Goal: Use online tool/utility: Utilize a website feature to perform a specific function

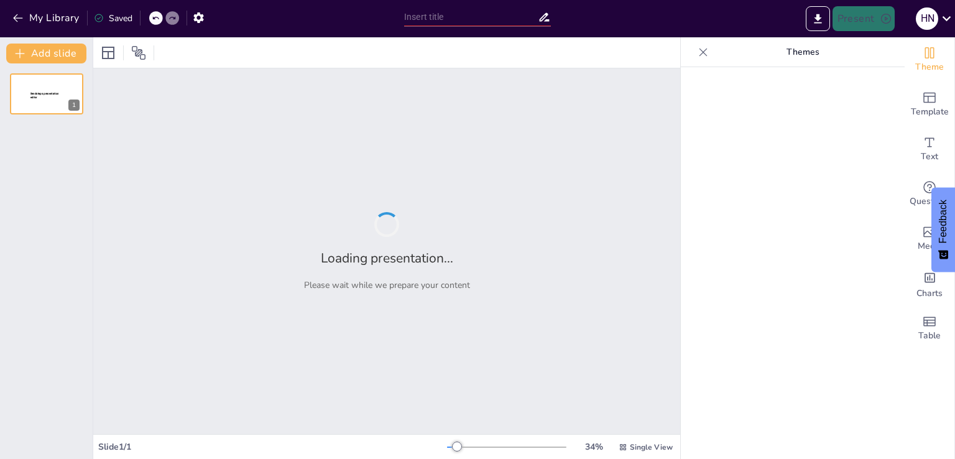
type input "Tissue Types and Their Histological Characteristics"
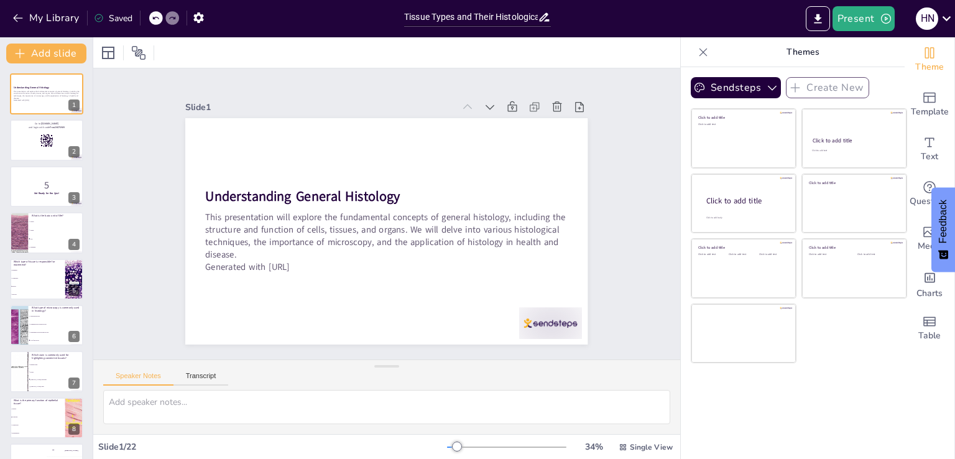
checkbox input "true"
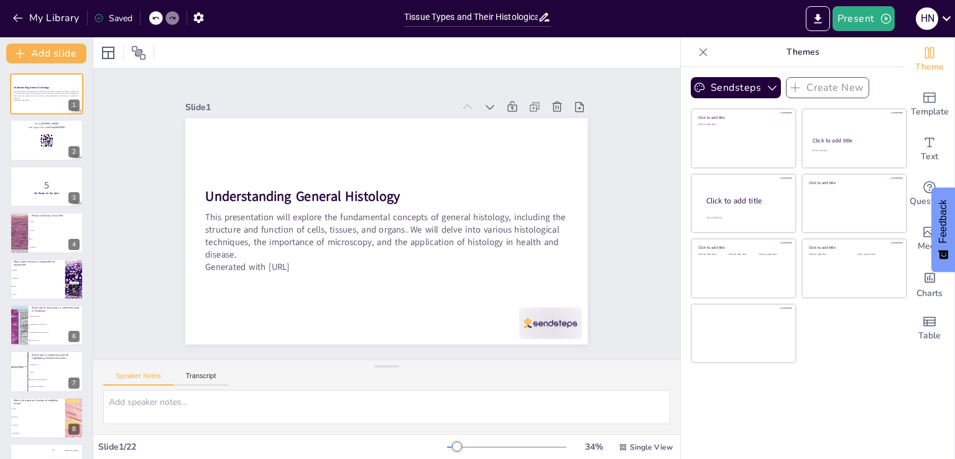
checkbox input "true"
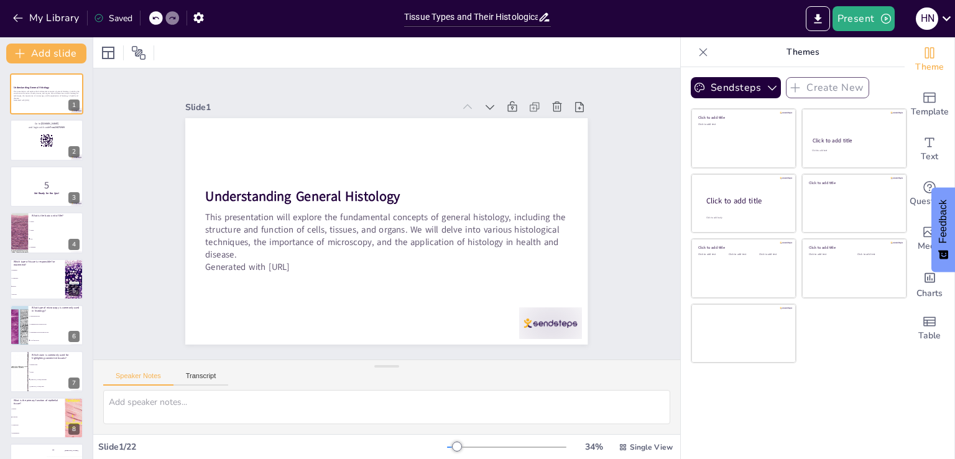
checkbox input "true"
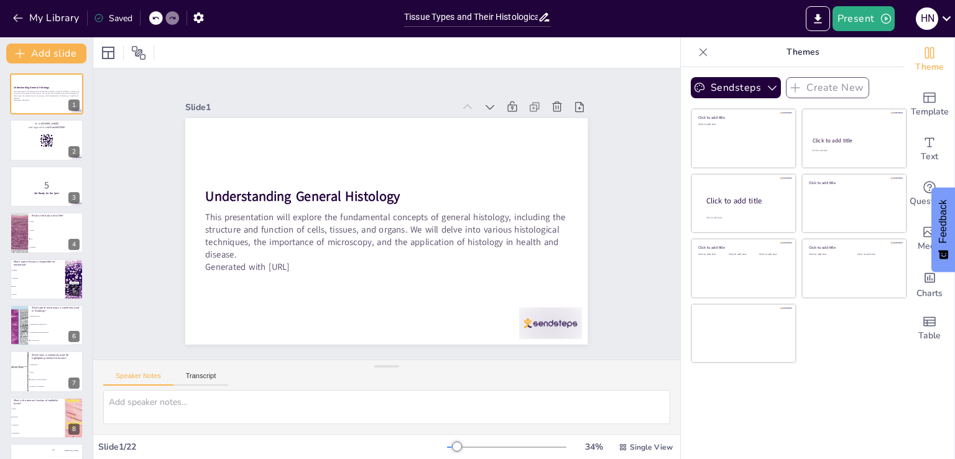
checkbox input "true"
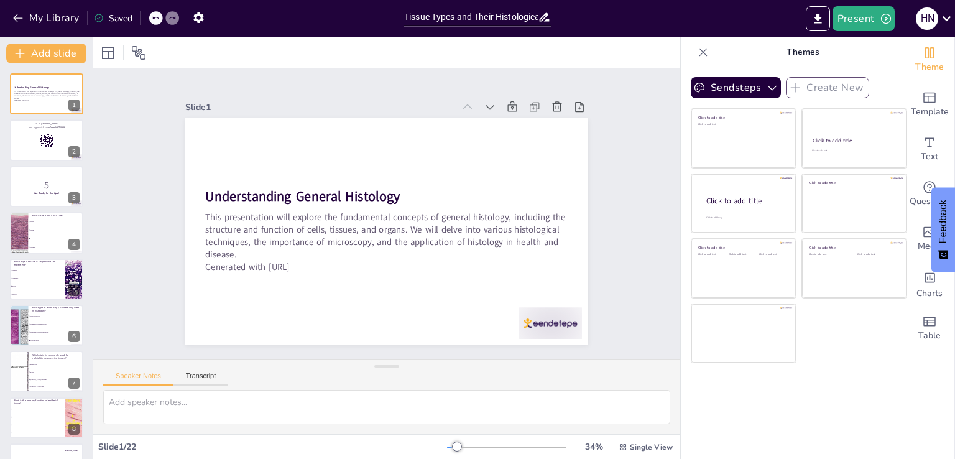
checkbox input "true"
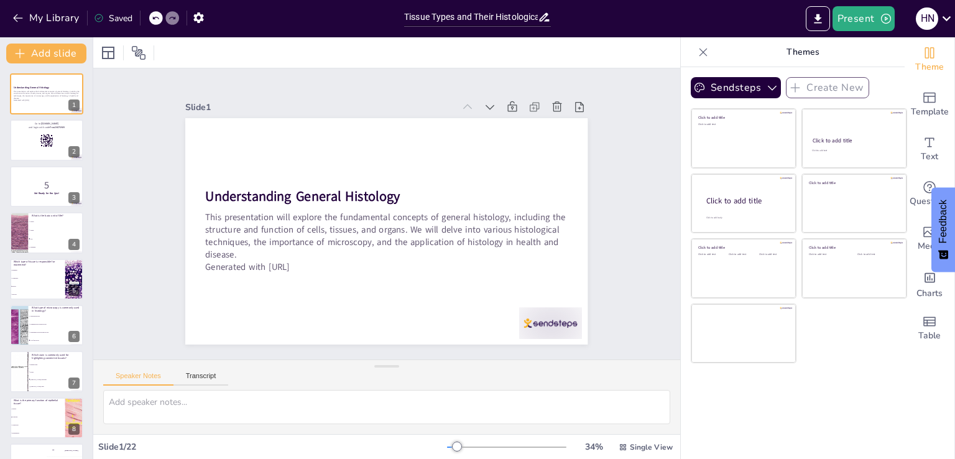
checkbox input "true"
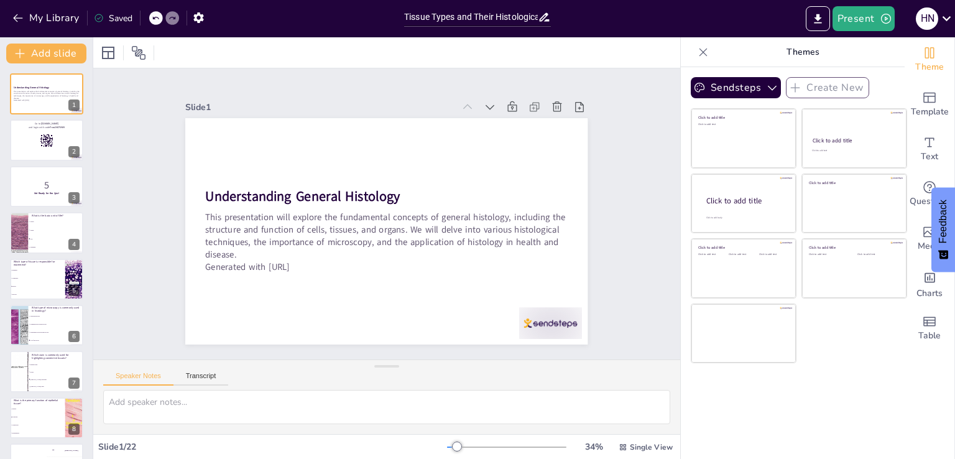
checkbox input "true"
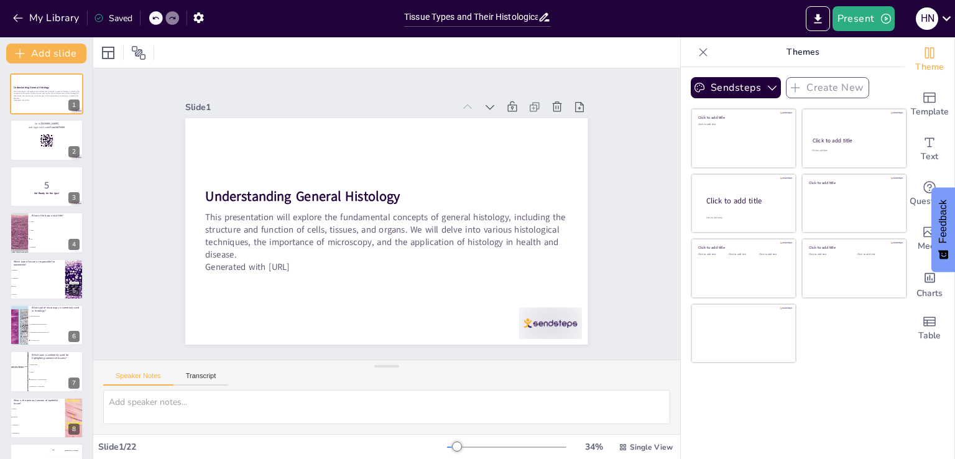
checkbox input "true"
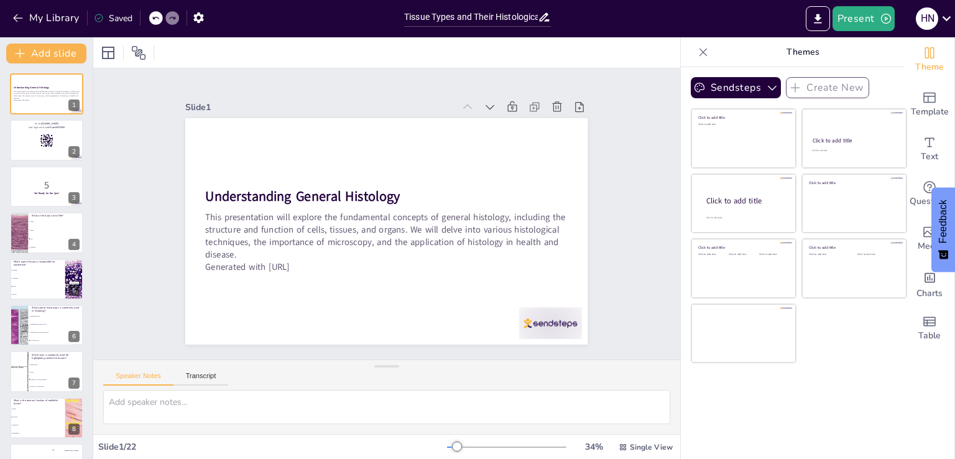
checkbox input "true"
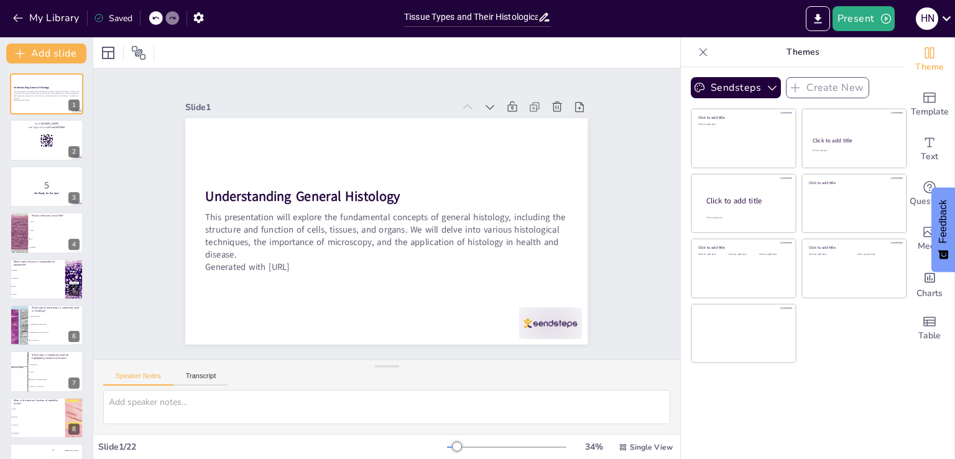
checkbox input "true"
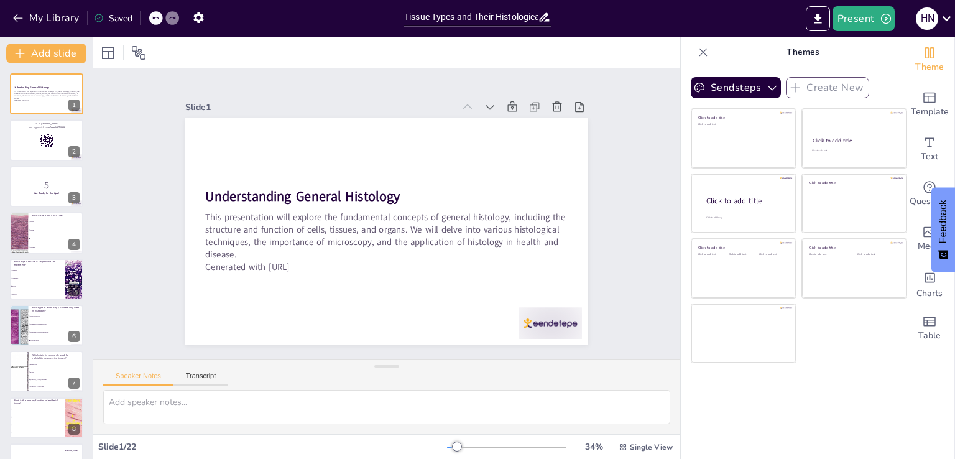
checkbox input "true"
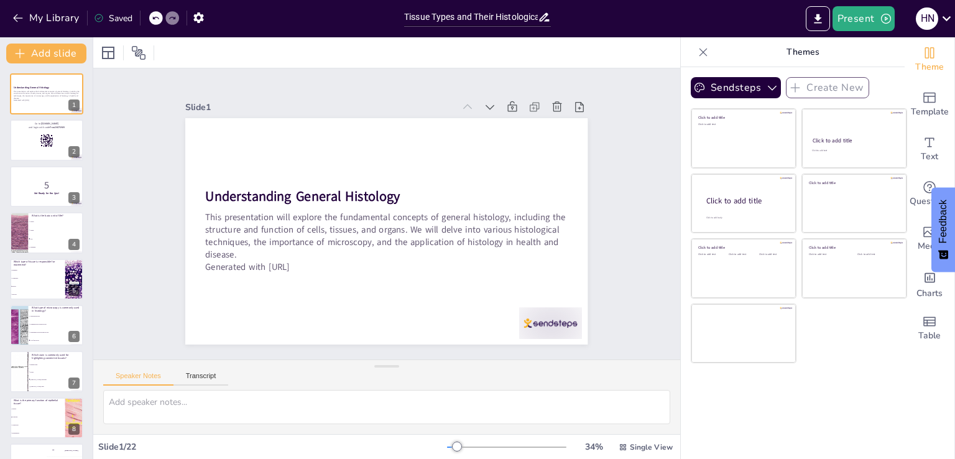
checkbox input "true"
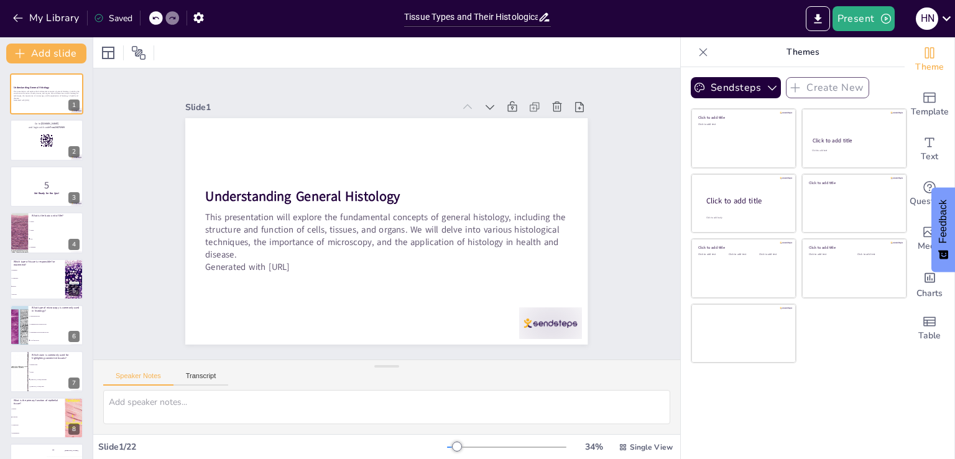
checkbox input "true"
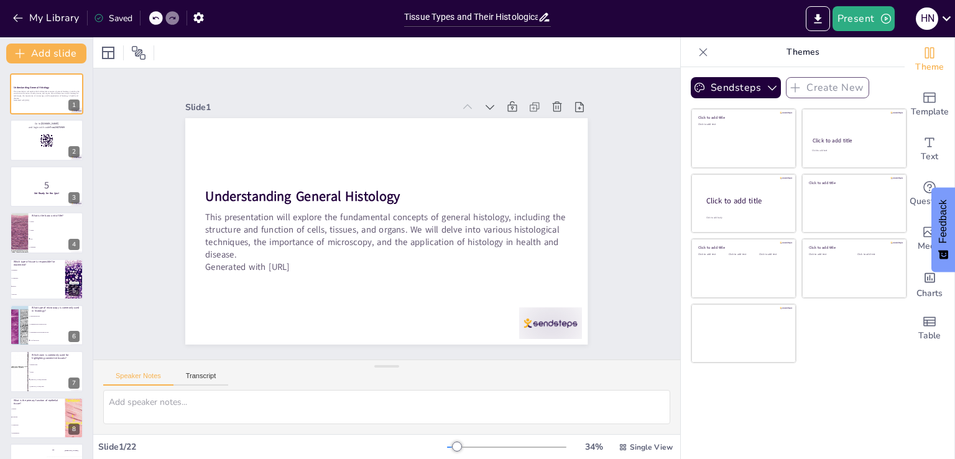
checkbox input "true"
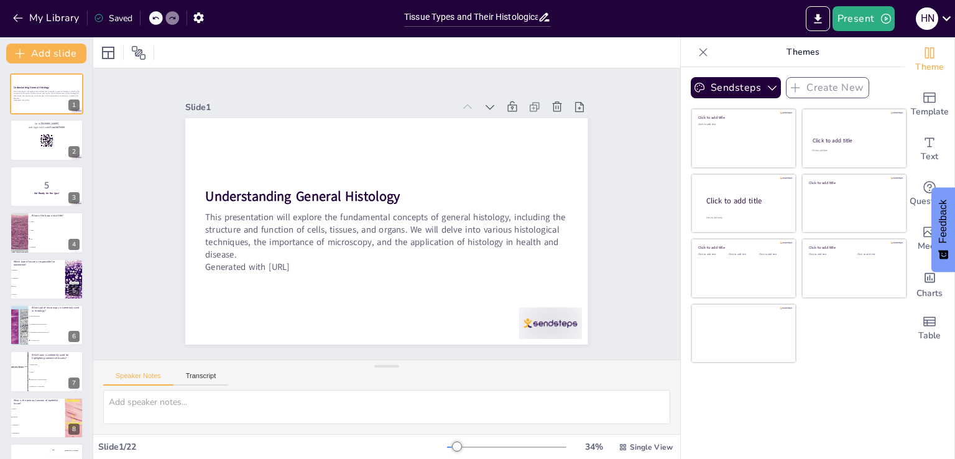
checkbox input "true"
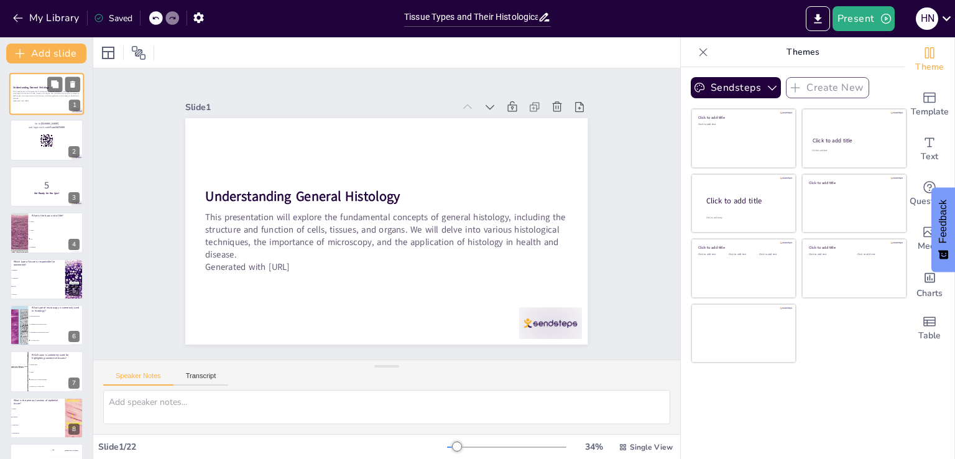
checkbox input "true"
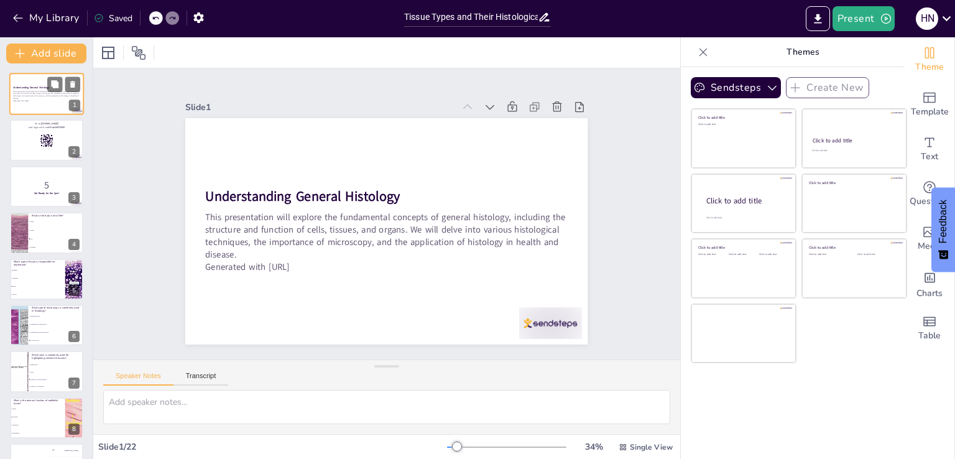
checkbox input "true"
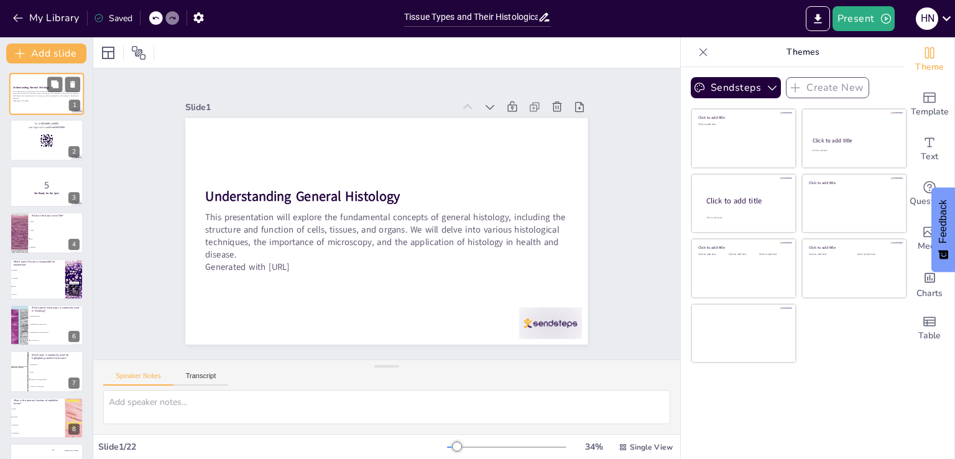
checkbox input "true"
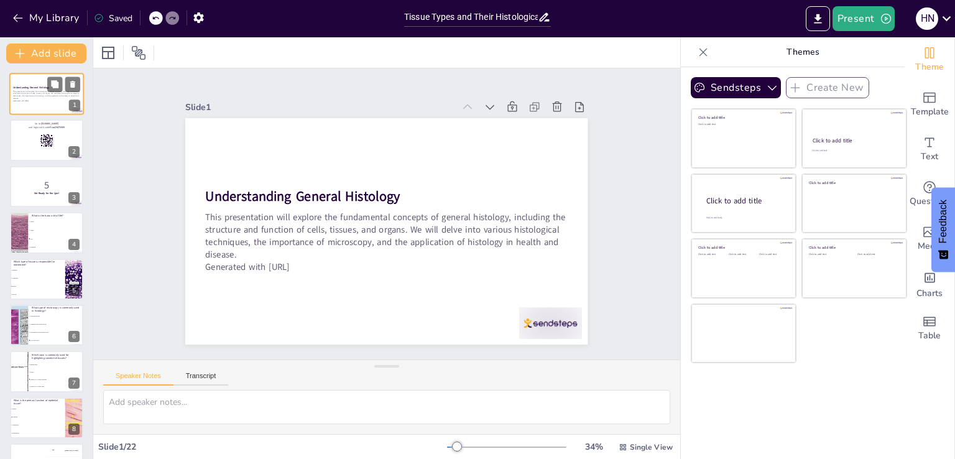
checkbox input "true"
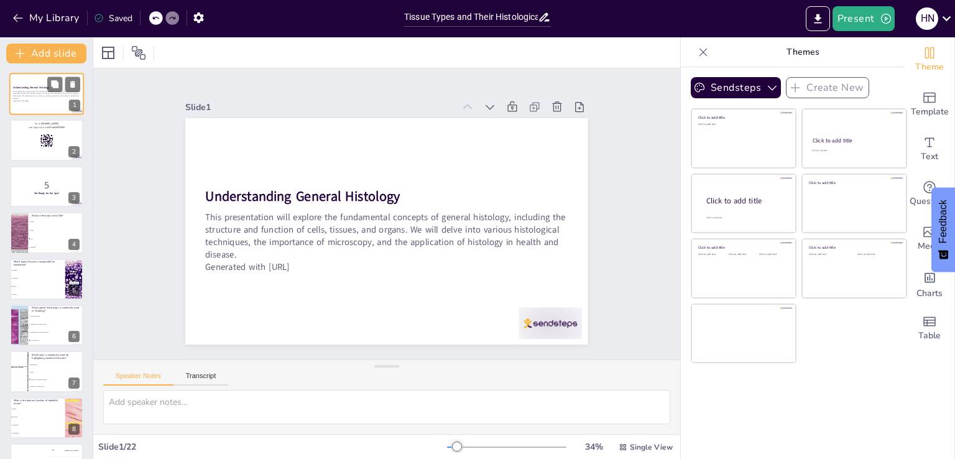
checkbox input "true"
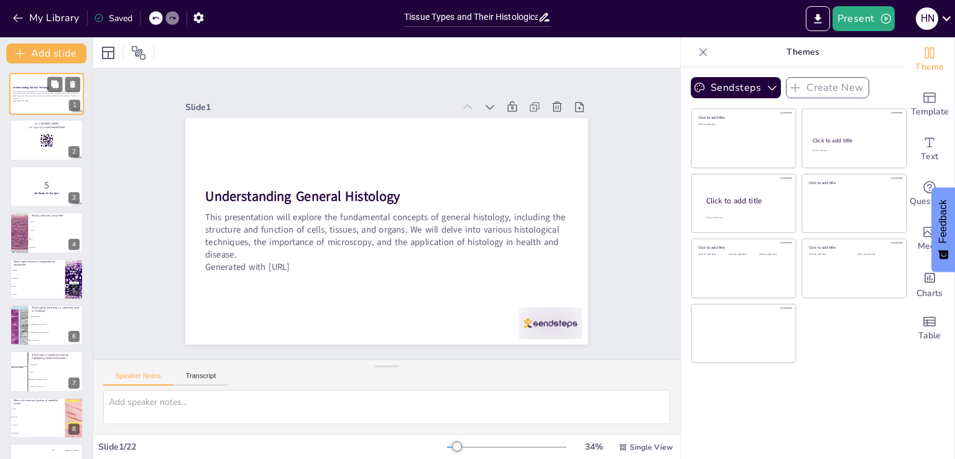
checkbox input "true"
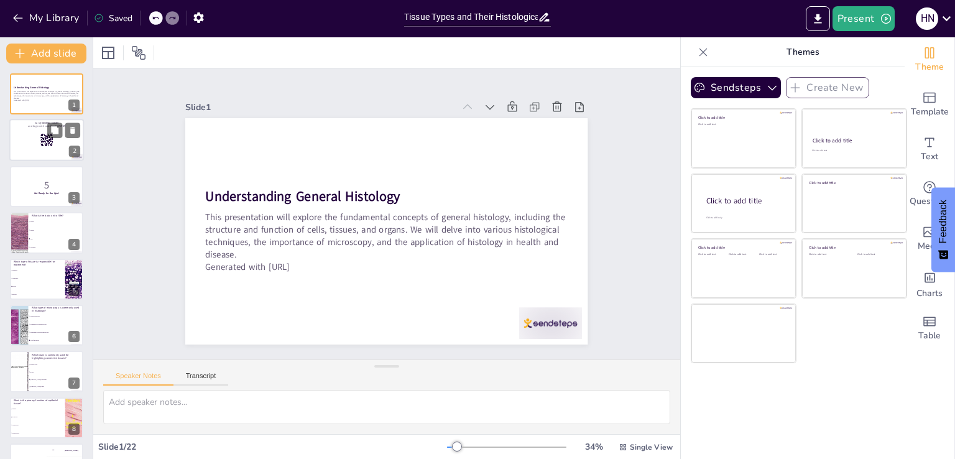
checkbox input "true"
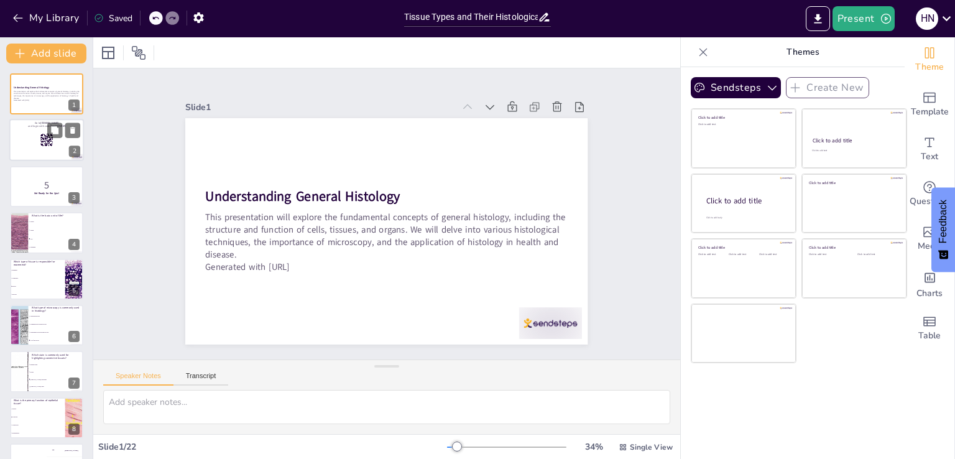
checkbox input "true"
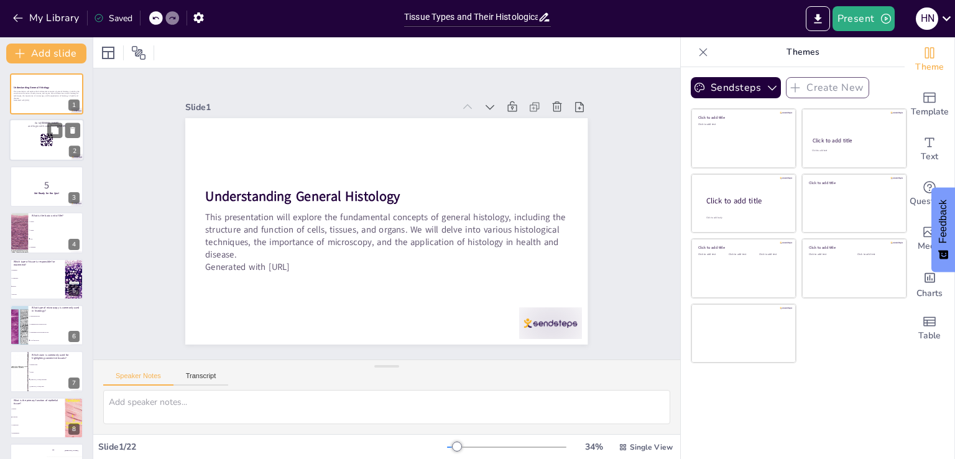
checkbox input "true"
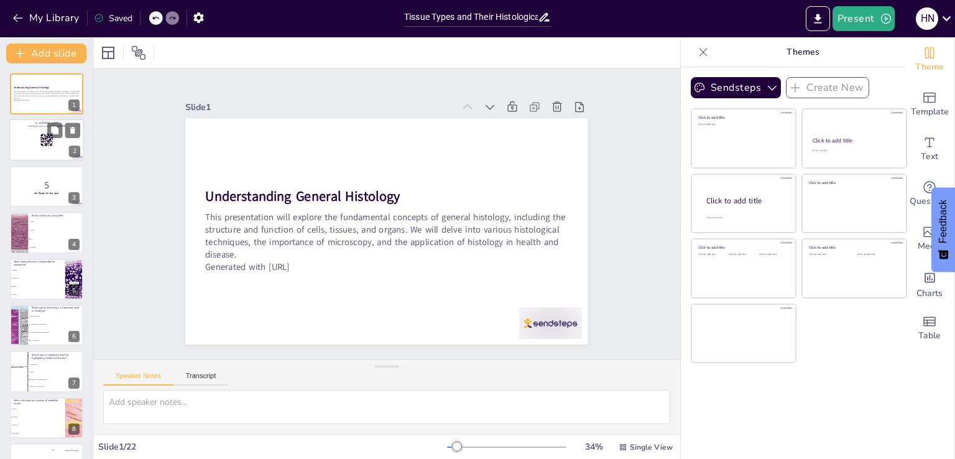
checkbox input "true"
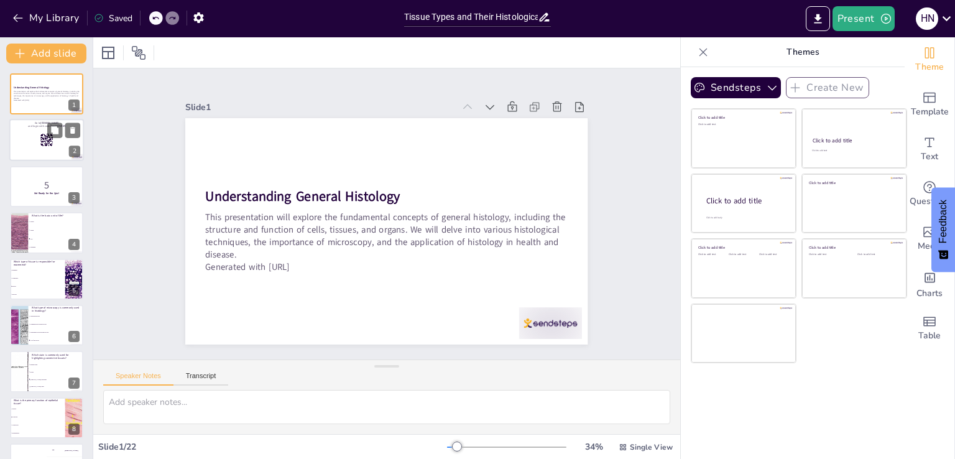
checkbox input "true"
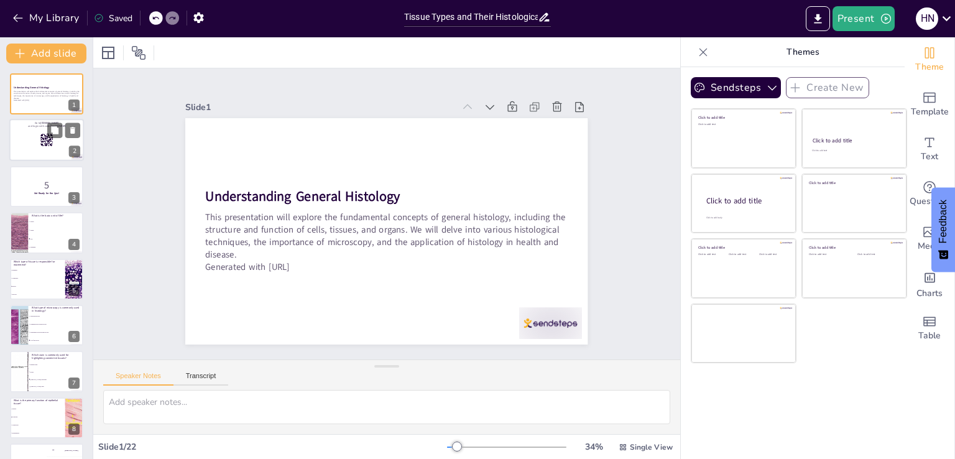
checkbox input "true"
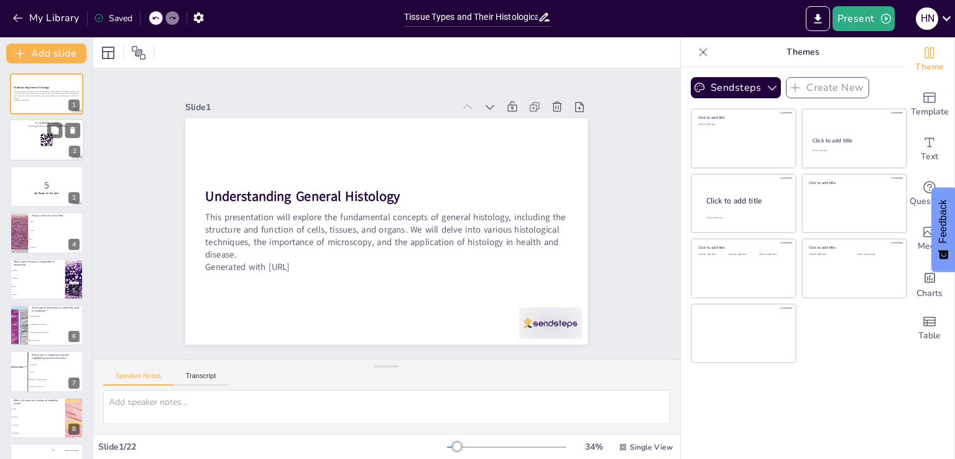
checkbox input "true"
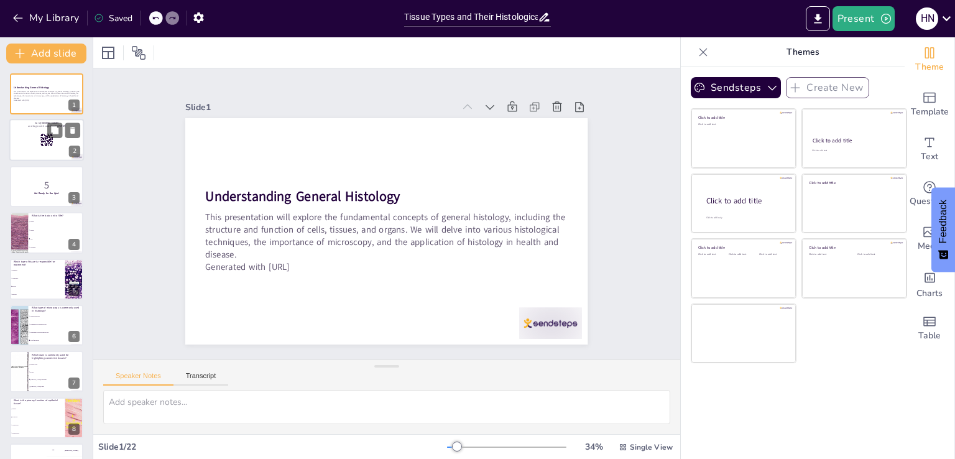
checkbox input "true"
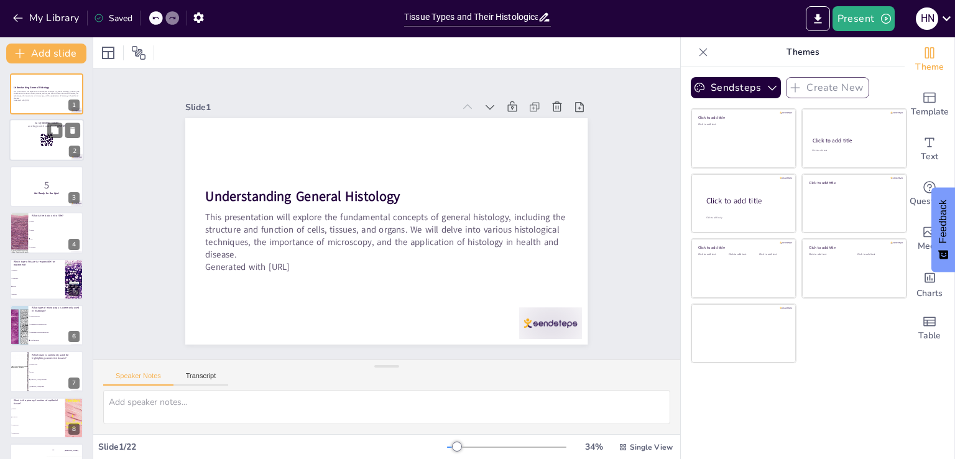
checkbox input "true"
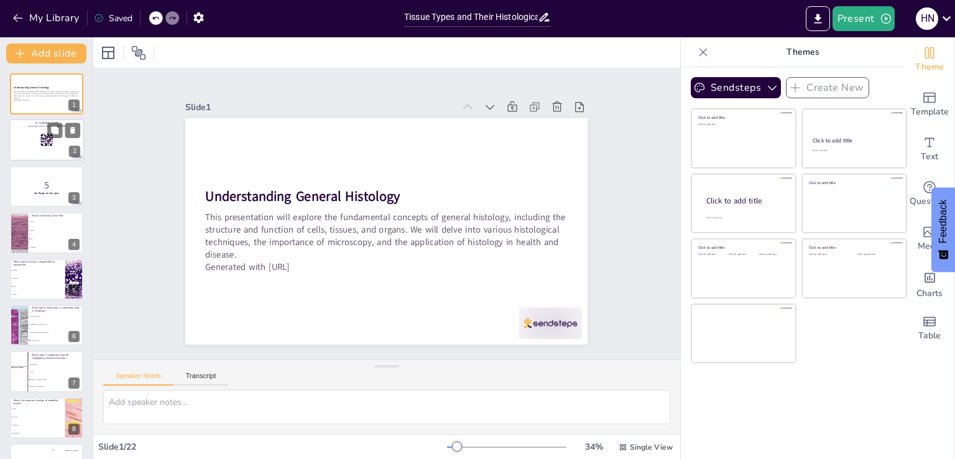
click at [45, 139] on rect at bounding box center [47, 141] width 14 height 14
checkbox input "true"
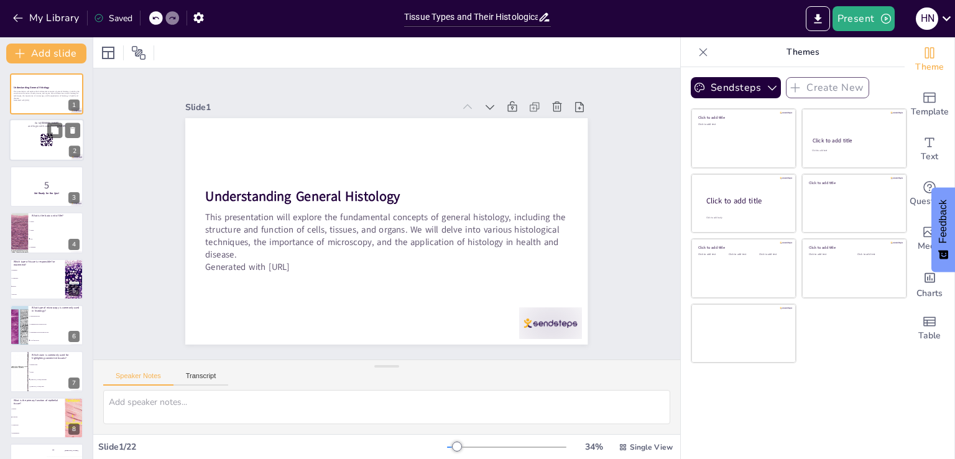
checkbox input "true"
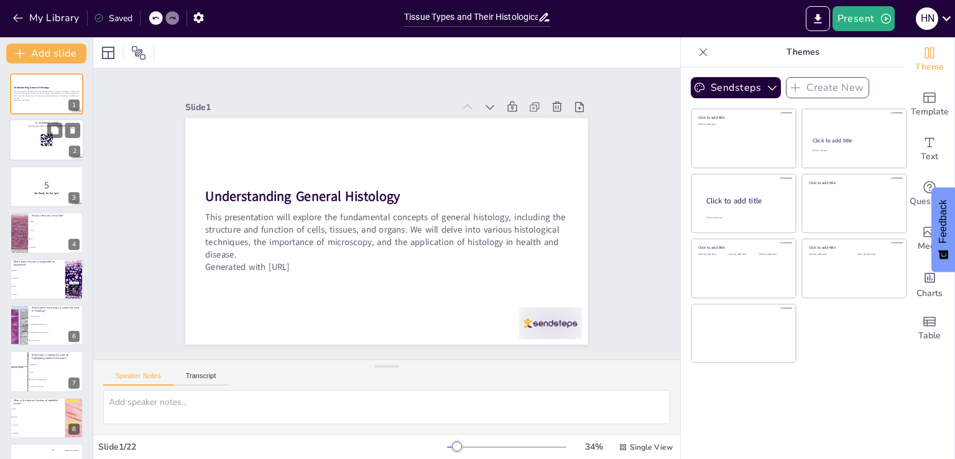
checkbox input "true"
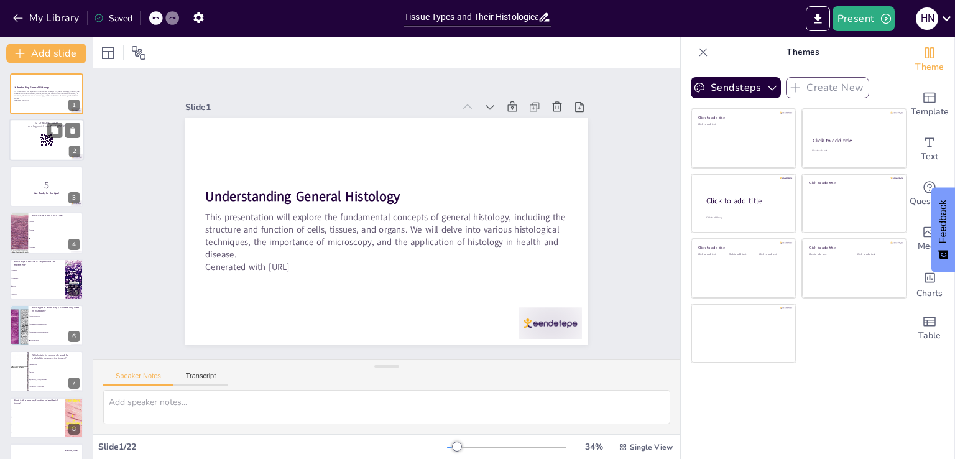
checkbox input "true"
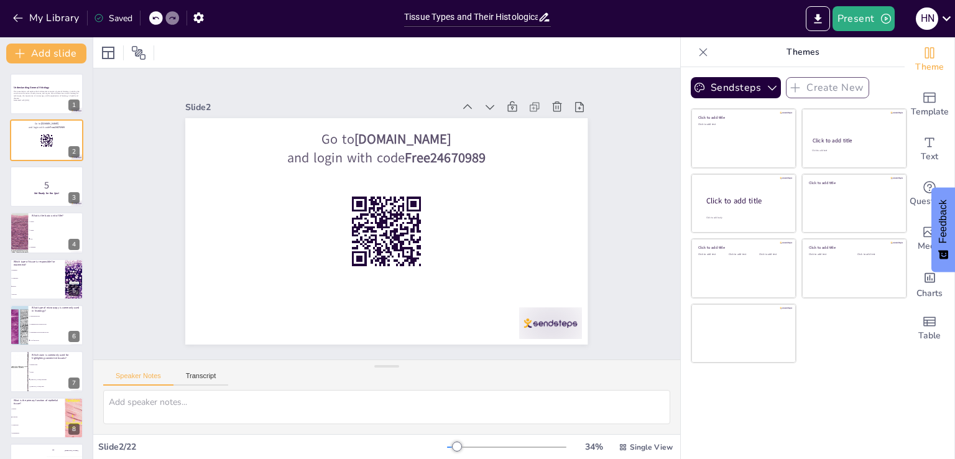
checkbox input "true"
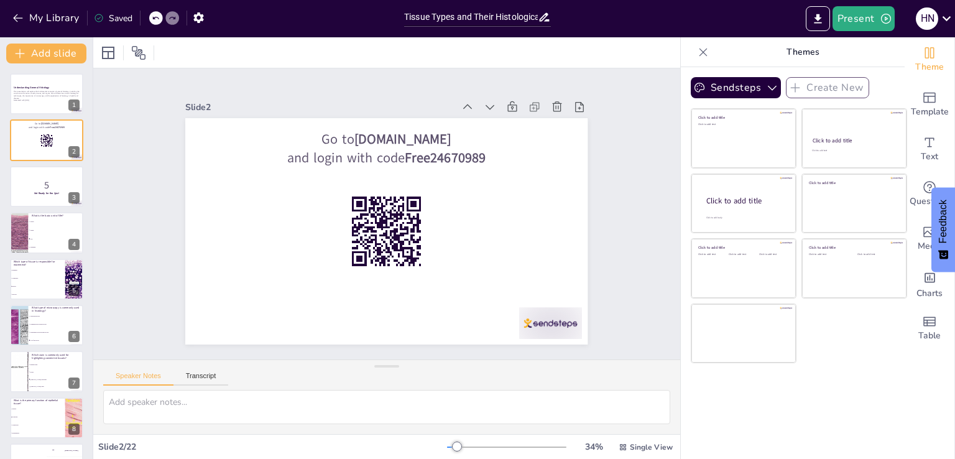
checkbox input "true"
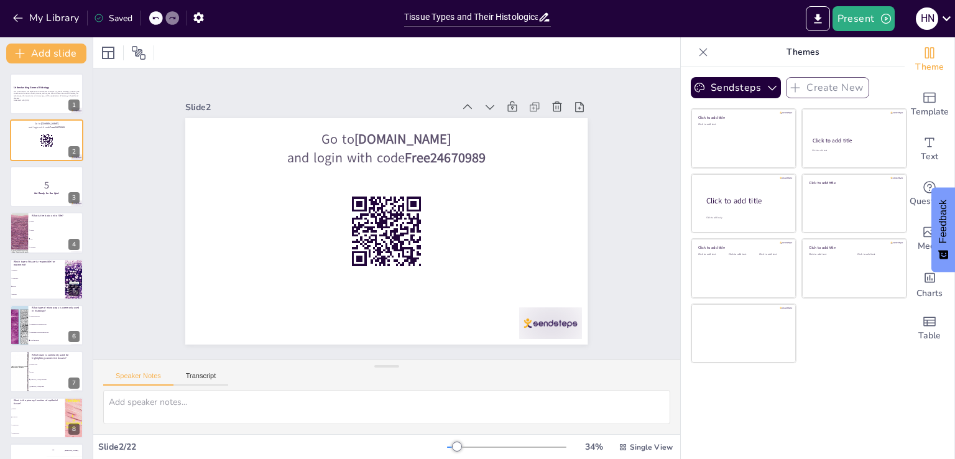
checkbox input "true"
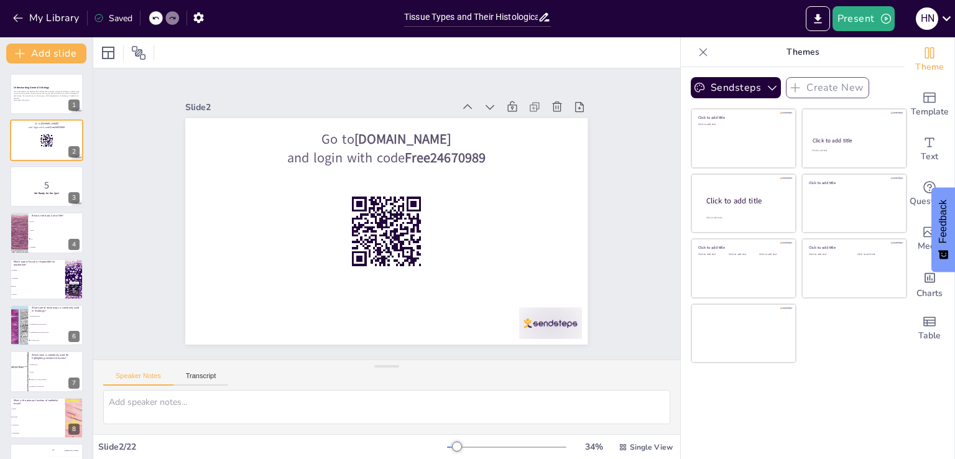
checkbox input "true"
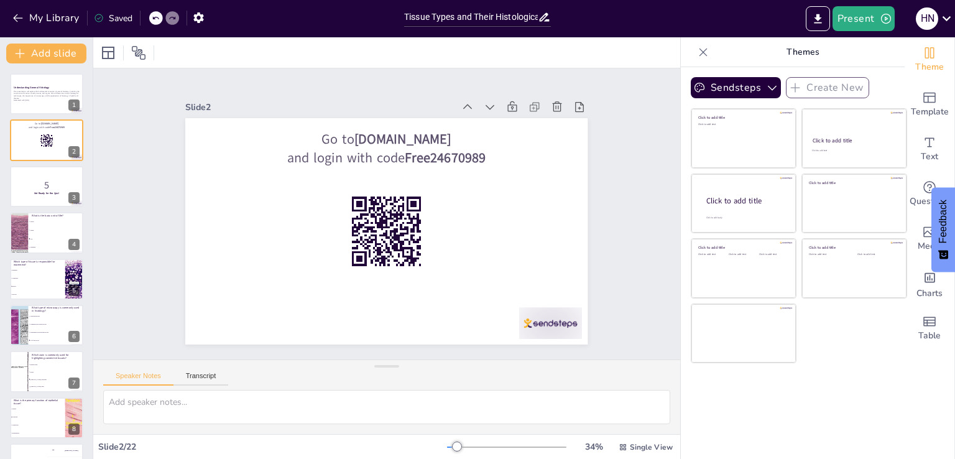
checkbox input "true"
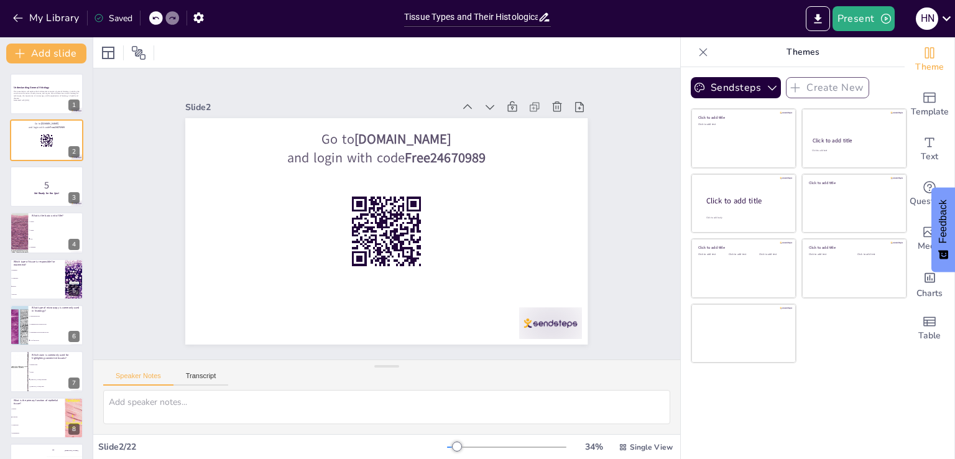
checkbox input "true"
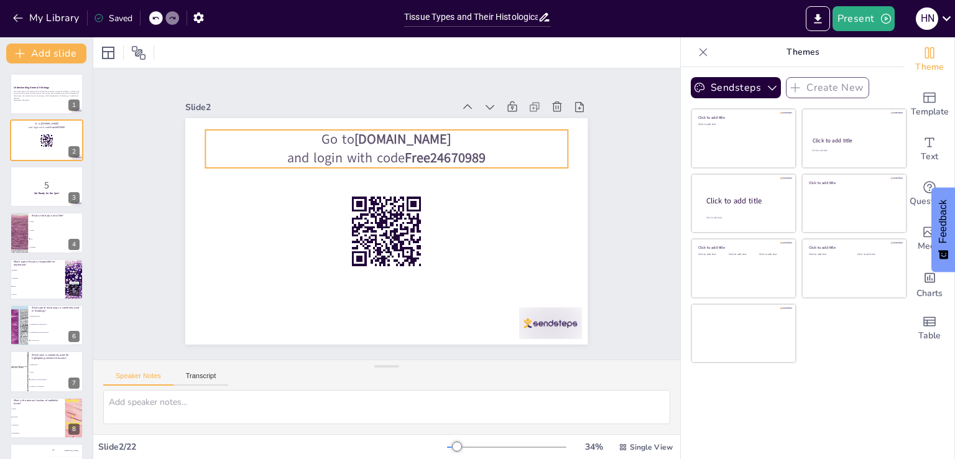
checkbox input "true"
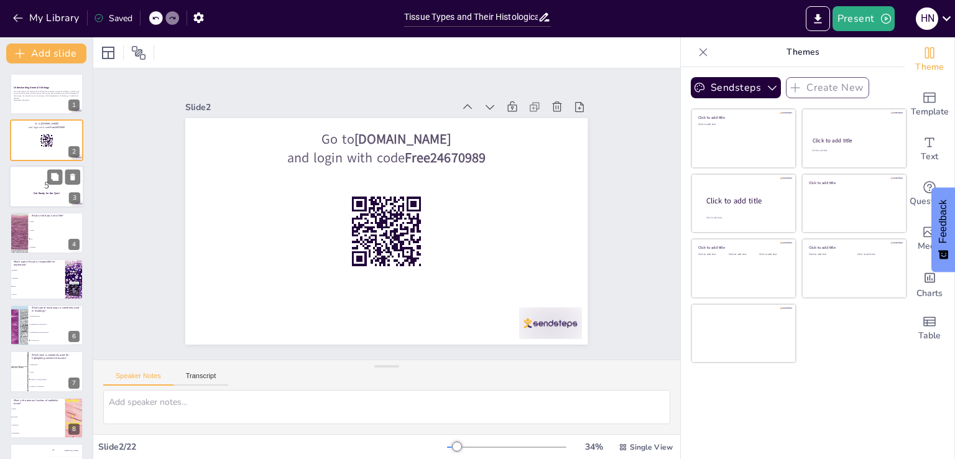
click at [44, 182] on p "5" at bounding box center [46, 185] width 67 height 14
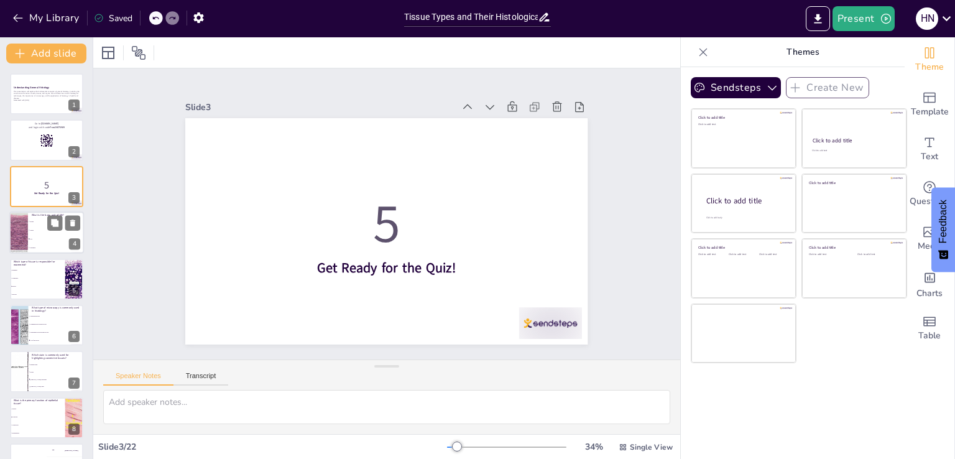
click at [43, 235] on li "Cell" at bounding box center [56, 239] width 56 height 9
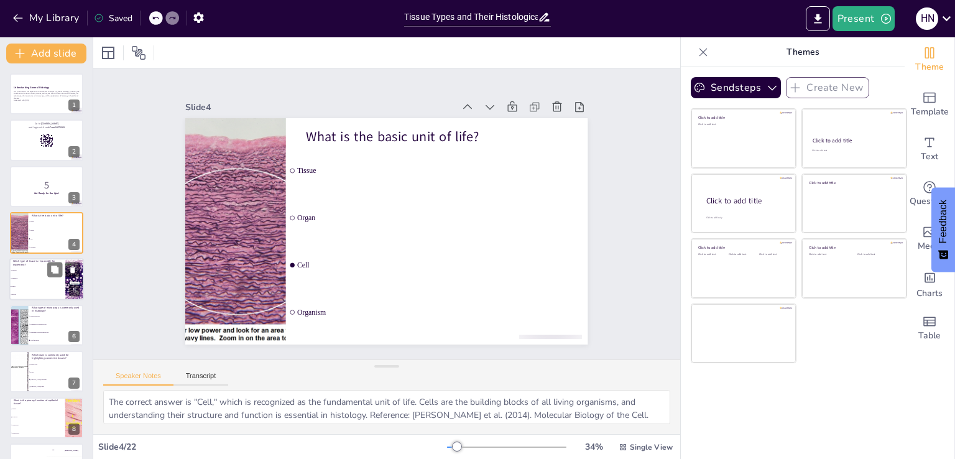
click at [30, 280] on li "Connective" at bounding box center [37, 278] width 56 height 8
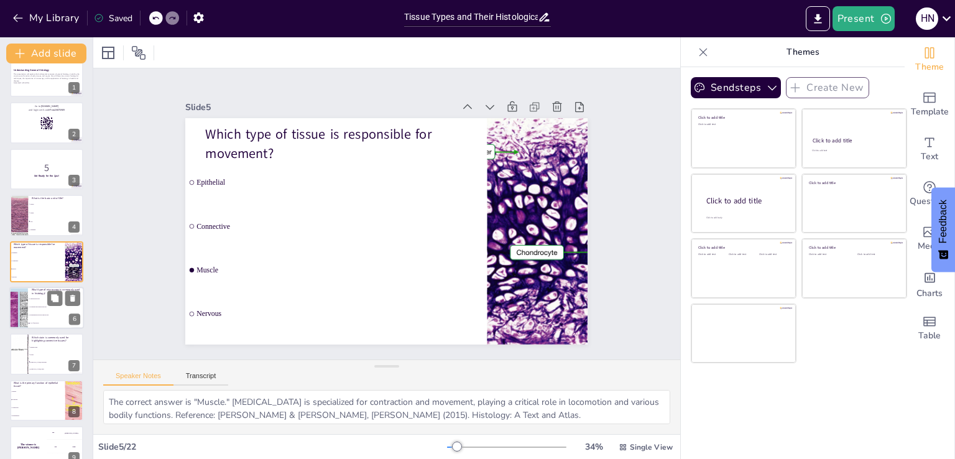
click at [30, 304] on li "Scanning electron microscopy" at bounding box center [56, 307] width 56 height 8
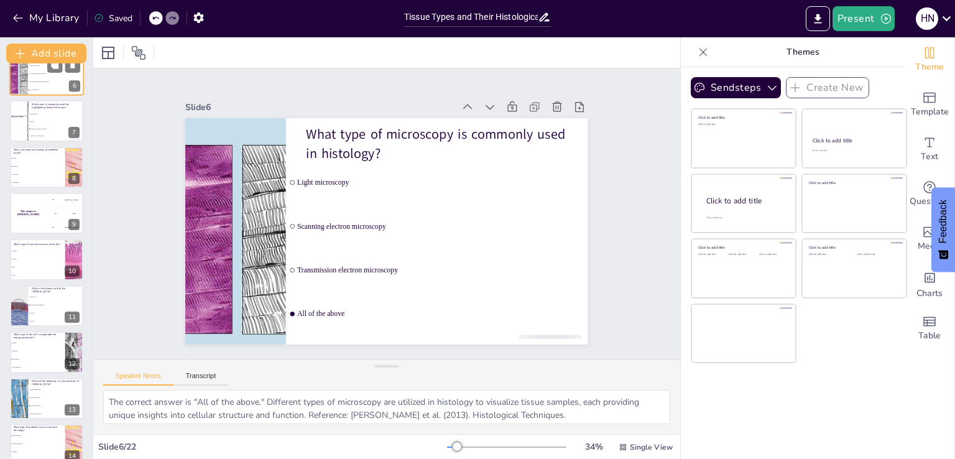
click at [30, 304] on span "Transmission of impulses" at bounding box center [56, 304] width 52 height 1
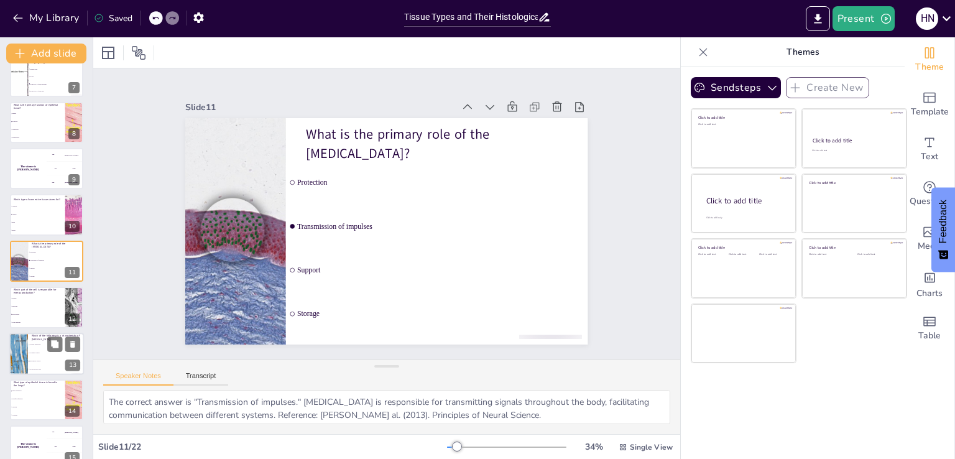
click at [26, 336] on div at bounding box center [18, 354] width 32 height 42
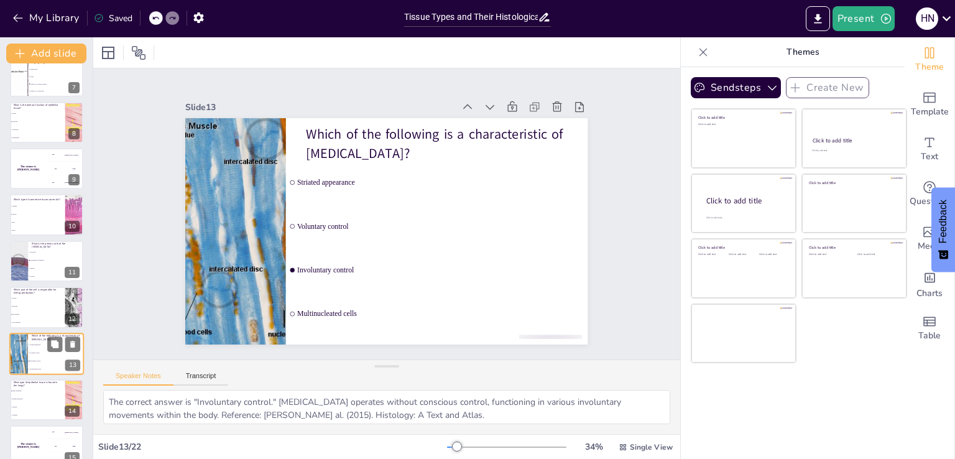
scroll to position [388, 0]
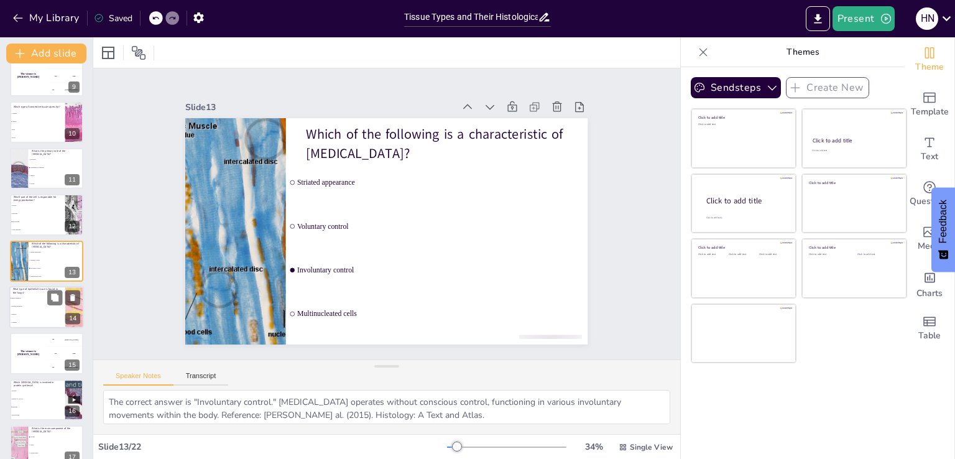
click at [22, 320] on li "Columnar" at bounding box center [37, 322] width 56 height 8
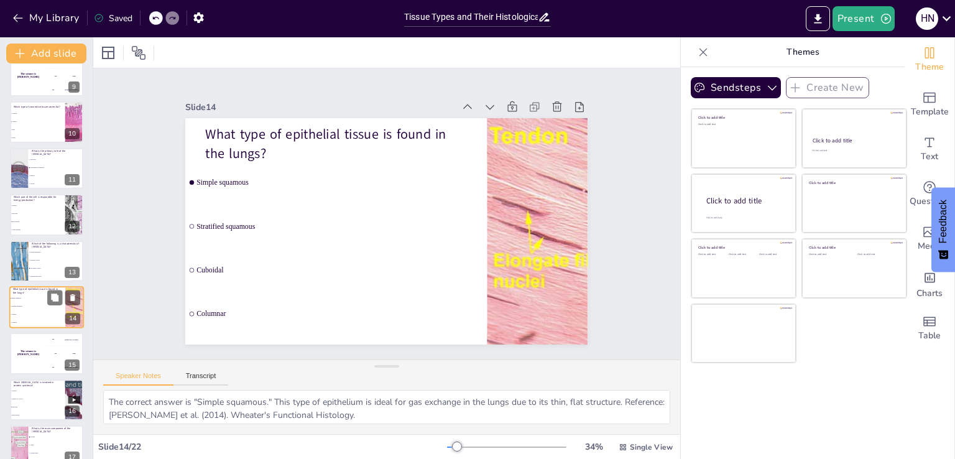
scroll to position [434, 0]
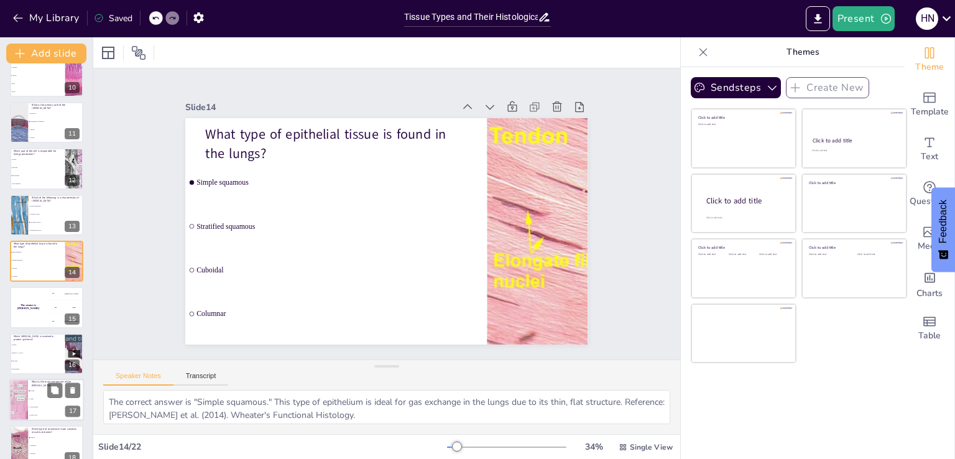
click at [37, 393] on li "Proteins" at bounding box center [56, 391] width 56 height 8
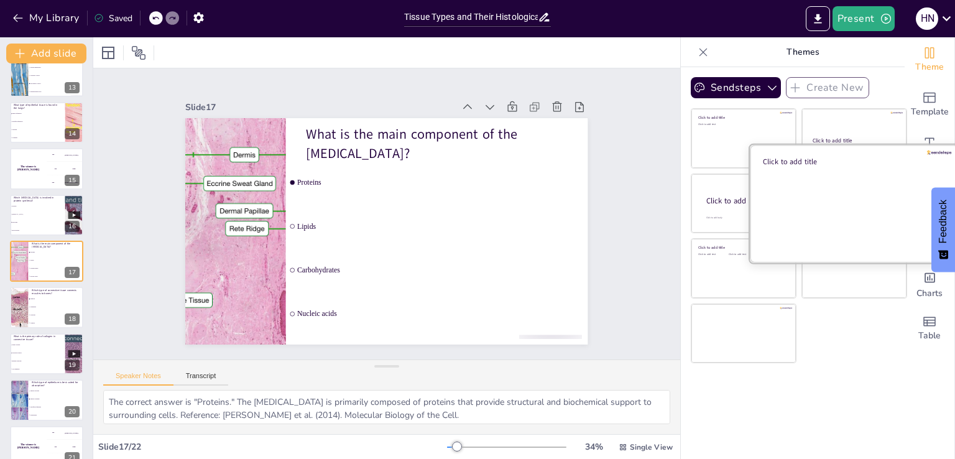
click at [887, 217] on div at bounding box center [854, 202] width 209 height 117
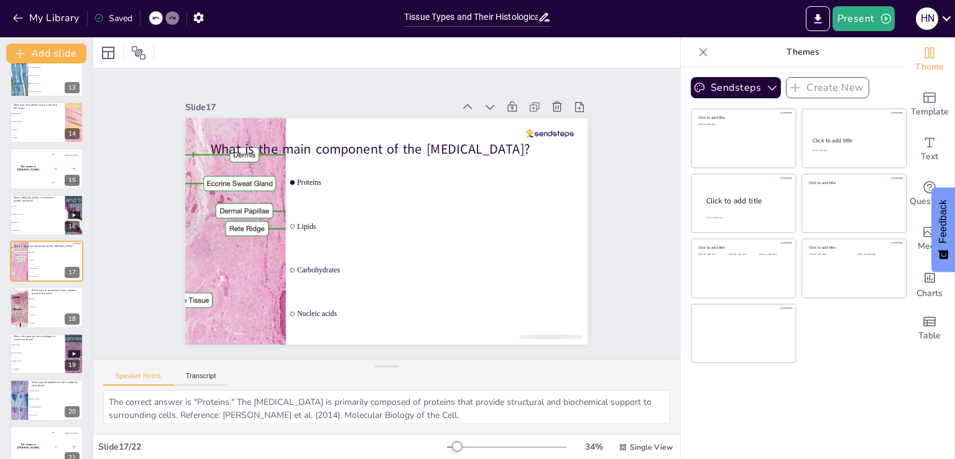
click at [704, 394] on div "Sendsteps Create New Click to add title Click to add text Click to add title Cl…" at bounding box center [793, 263] width 224 height 392
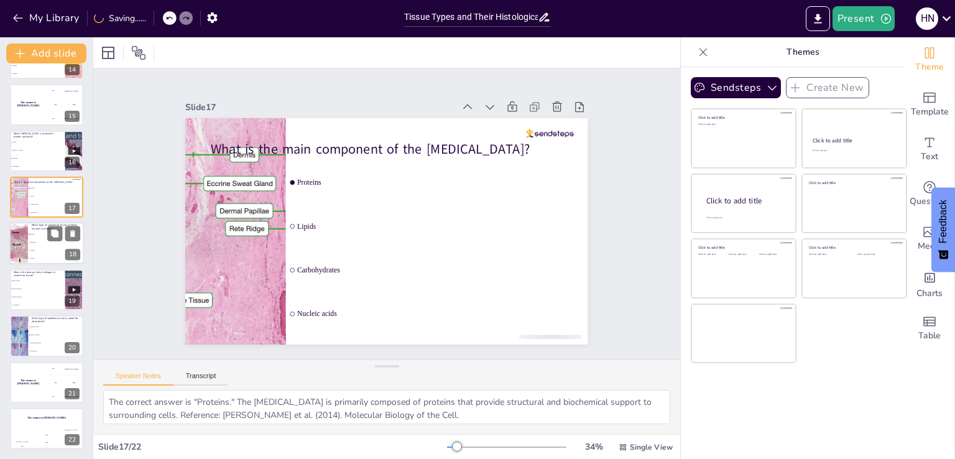
click at [22, 237] on div at bounding box center [19, 243] width 72 height 42
